Goal: Transaction & Acquisition: Book appointment/travel/reservation

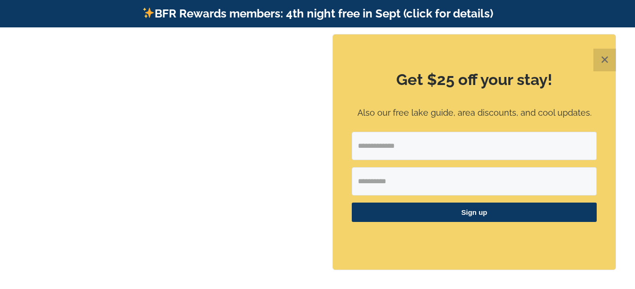
click at [603, 63] on button "✕" at bounding box center [605, 60] width 23 height 23
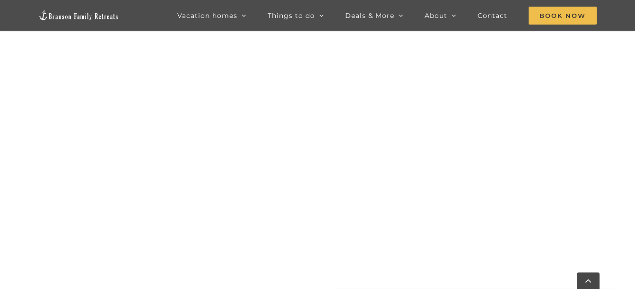
scroll to position [479, 0]
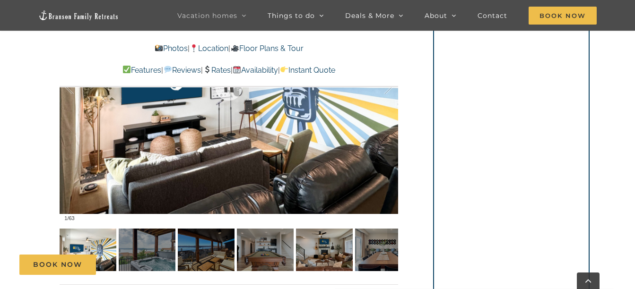
scroll to position [710, 0]
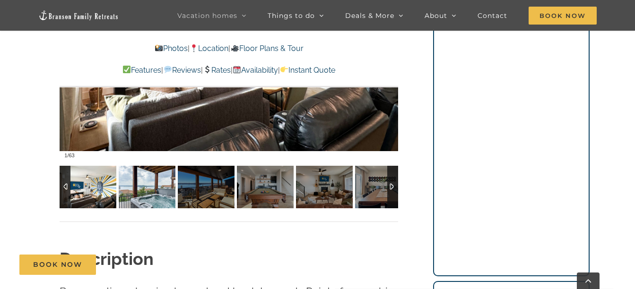
click at [144, 185] on img at bounding box center [147, 187] width 57 height 43
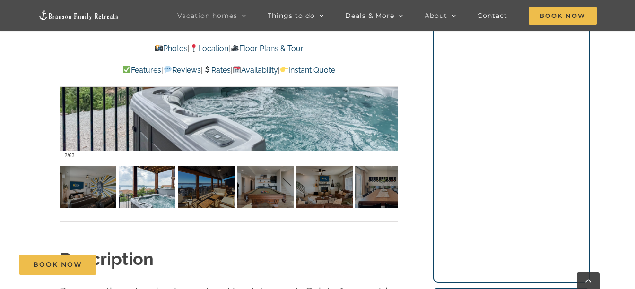
scroll to position [615, 0]
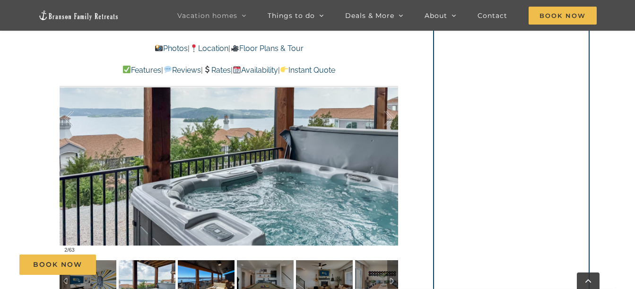
click at [200, 284] on img at bounding box center [206, 282] width 57 height 43
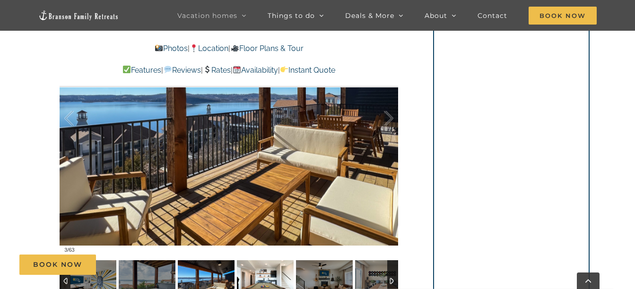
click at [271, 276] on img at bounding box center [265, 282] width 57 height 43
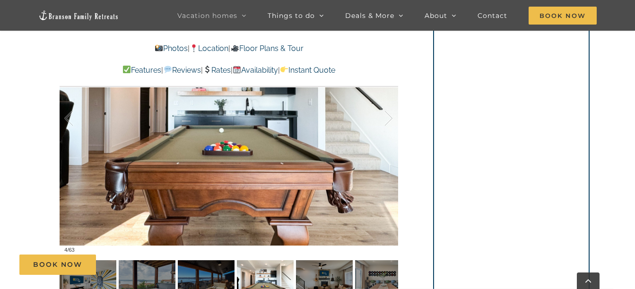
click at [325, 267] on div "Book Now" at bounding box center [324, 265] width 611 height 20
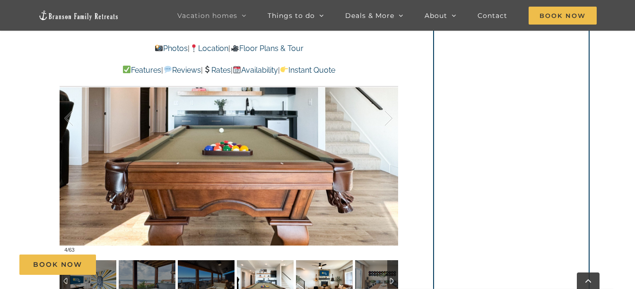
click at [300, 278] on img at bounding box center [324, 282] width 57 height 43
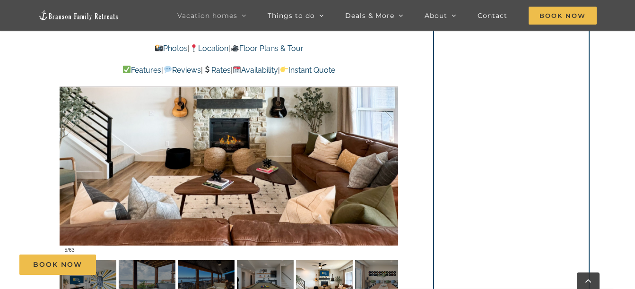
click at [364, 274] on div "Book Now" at bounding box center [324, 265] width 611 height 20
click at [368, 275] on div "Book Now" at bounding box center [324, 265] width 611 height 20
click at [387, 283] on div at bounding box center [392, 282] width 11 height 43
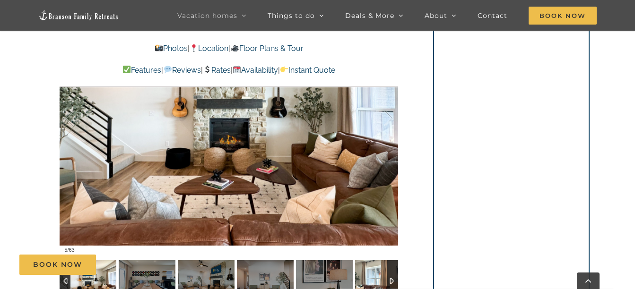
click at [386, 283] on img at bounding box center [383, 282] width 57 height 43
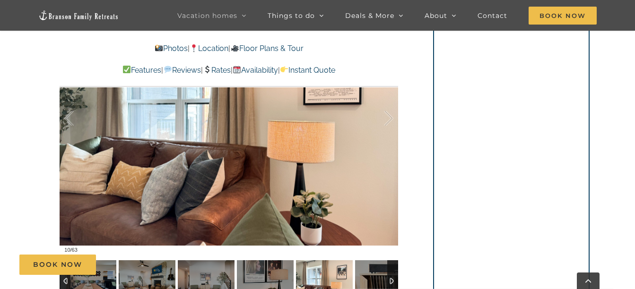
click at [388, 282] on div at bounding box center [392, 282] width 11 height 43
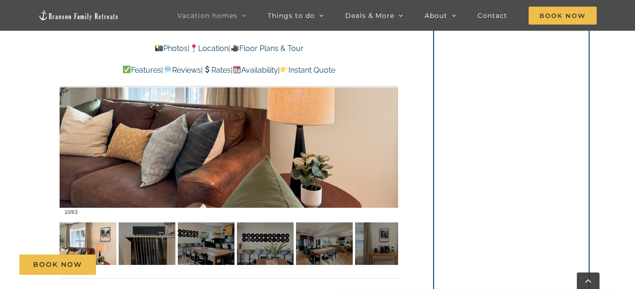
scroll to position [662, 0]
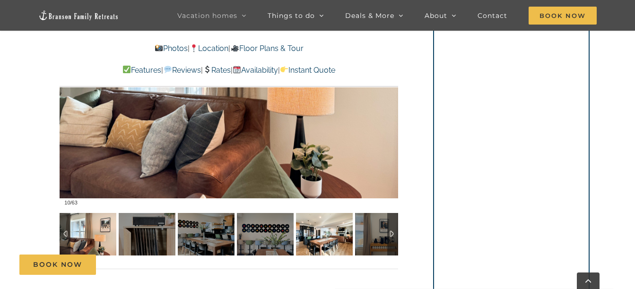
click at [333, 237] on img at bounding box center [324, 234] width 57 height 43
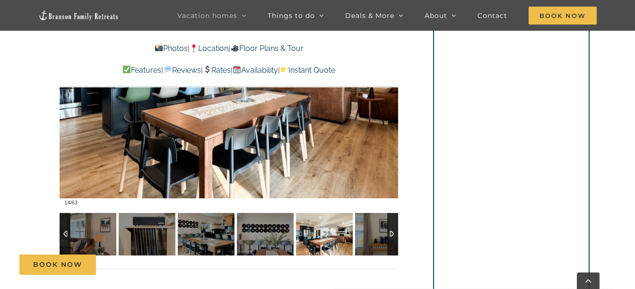
click at [388, 232] on div at bounding box center [392, 234] width 11 height 43
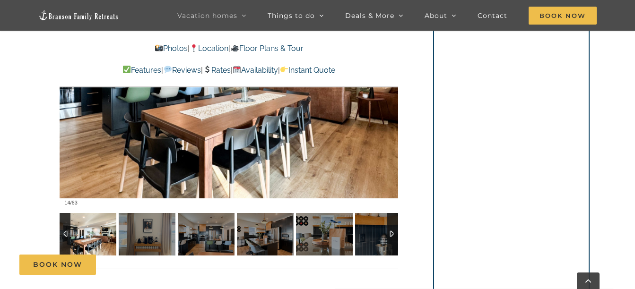
click at [388, 232] on div at bounding box center [392, 234] width 11 height 43
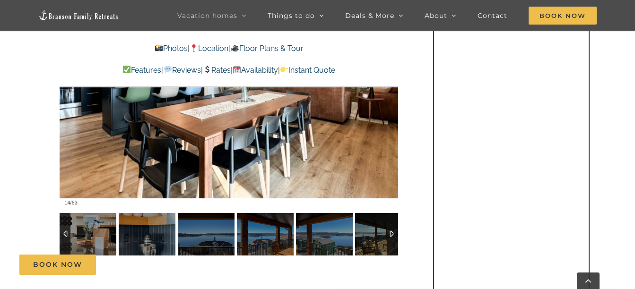
click at [388, 232] on div at bounding box center [392, 234] width 11 height 43
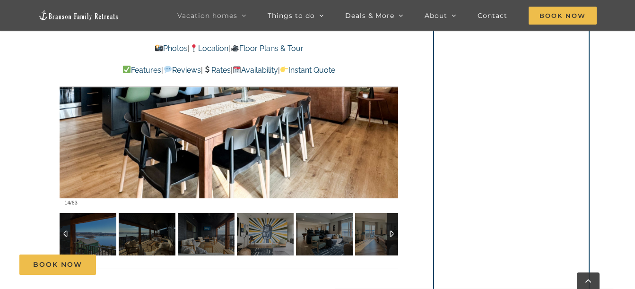
click at [388, 232] on div at bounding box center [392, 234] width 11 height 43
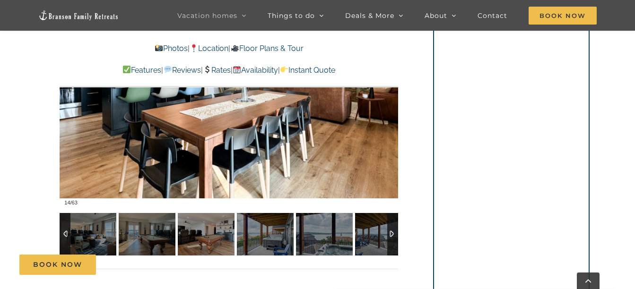
click at [388, 232] on div at bounding box center [392, 234] width 11 height 43
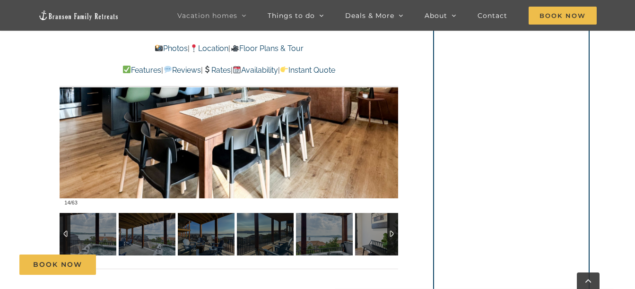
click at [388, 232] on div at bounding box center [392, 234] width 11 height 43
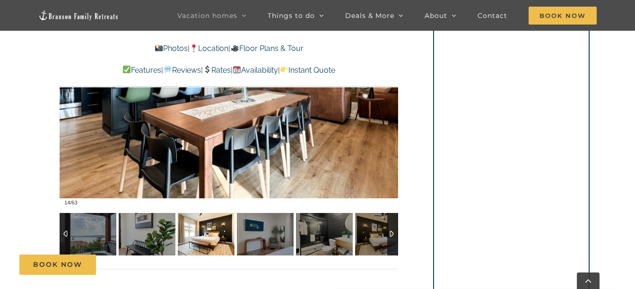
click at [194, 233] on img at bounding box center [206, 234] width 57 height 43
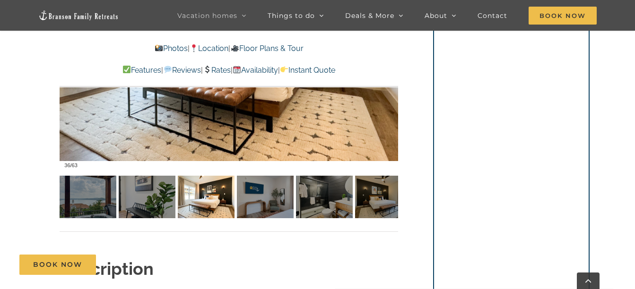
scroll to position [710, 0]
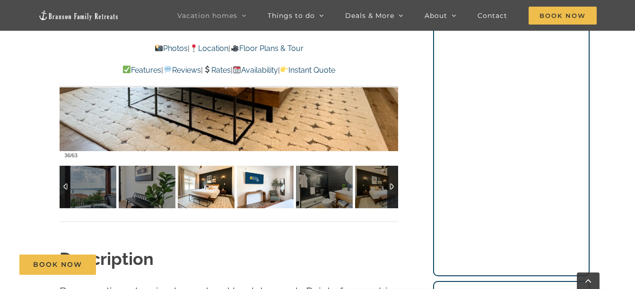
click at [282, 193] on img at bounding box center [265, 187] width 57 height 43
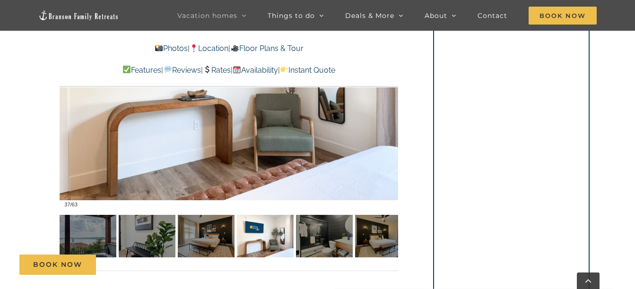
scroll to position [662, 0]
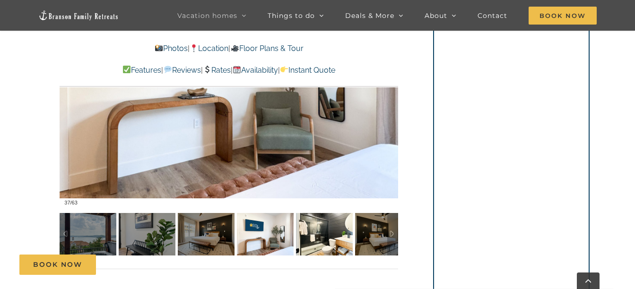
click at [325, 237] on img at bounding box center [324, 234] width 57 height 43
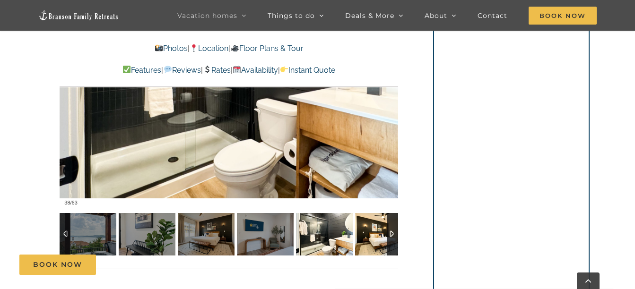
click at [383, 234] on img at bounding box center [383, 234] width 57 height 43
